Goal: Entertainment & Leisure: Consume media (video, audio)

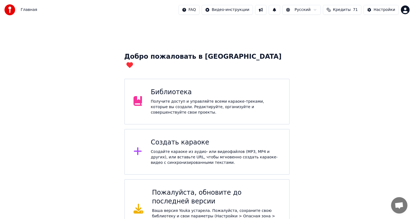
click at [256, 99] on div "Получите доступ и управляйте всеми караоке-треками, которые вы создали. Редакти…" at bounding box center [216, 107] width 130 height 16
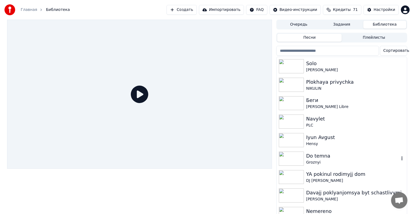
click at [311, 160] on div "Groznyi" at bounding box center [352, 162] width 93 height 5
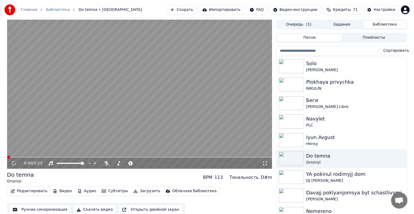
click at [266, 164] on icon at bounding box center [264, 163] width 5 height 4
